Goal: Navigation & Orientation: Find specific page/section

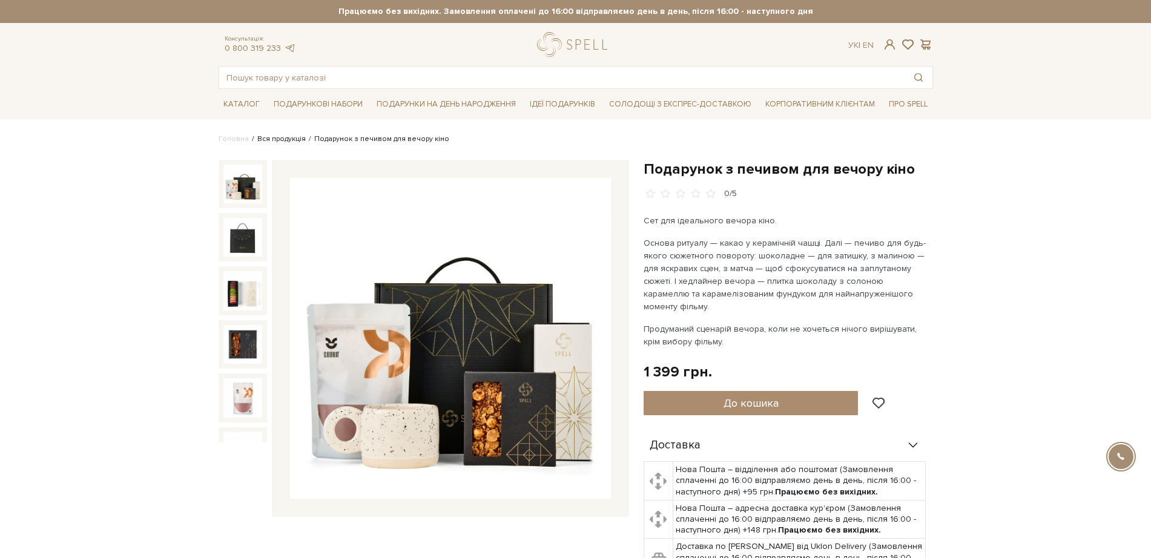
click at [287, 139] on link "Вся продукція" at bounding box center [281, 138] width 48 height 9
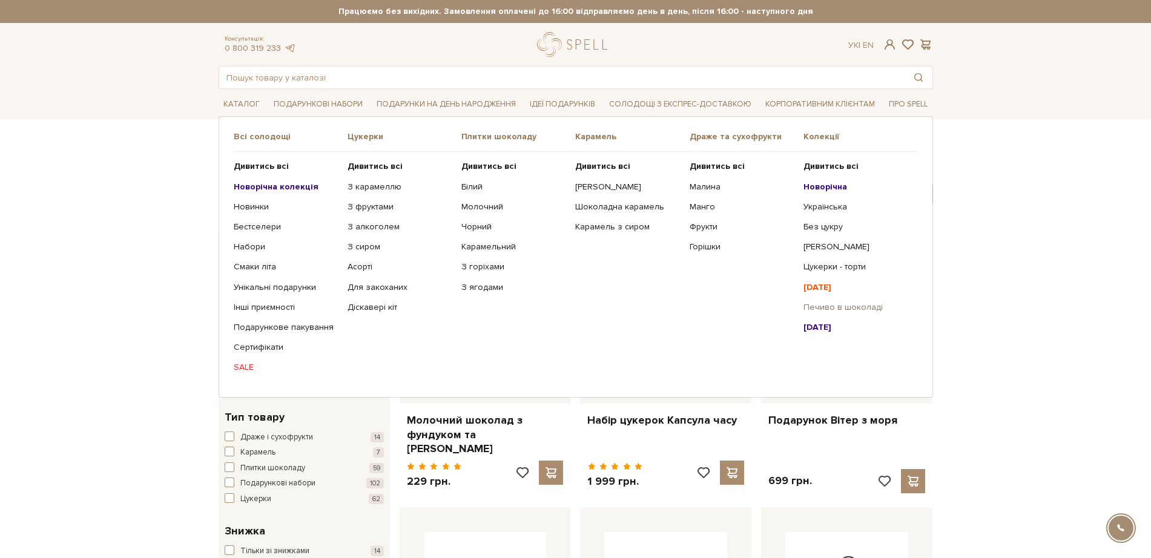
click at [836, 311] on link "Печиво в шоколаді" at bounding box center [856, 307] width 105 height 11
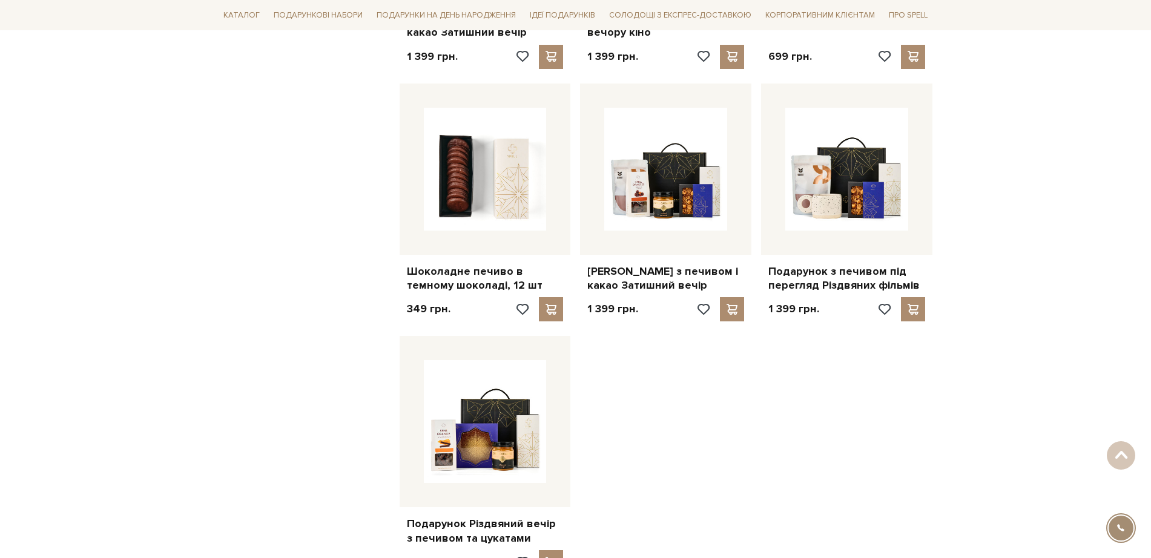
scroll to position [984, 0]
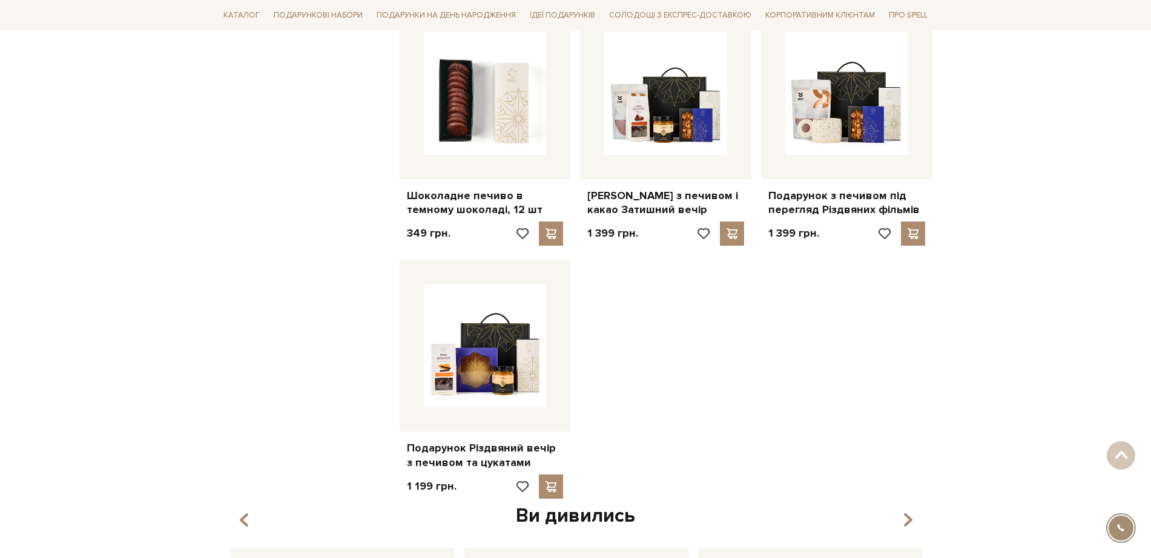
click at [96, 302] on div "Головна Вся продукція Всі товари з колекції "Печиво в шок.. Всі товари з колекц…" at bounding box center [575, 27] width 1151 height 1755
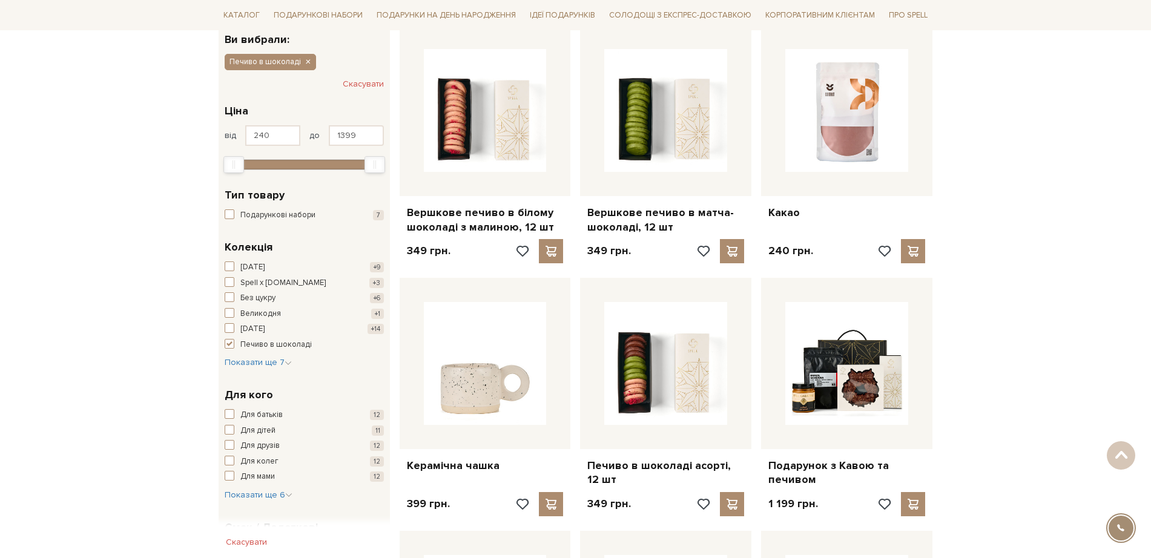
scroll to position [0, 0]
